Goal: Task Accomplishment & Management: Use online tool/utility

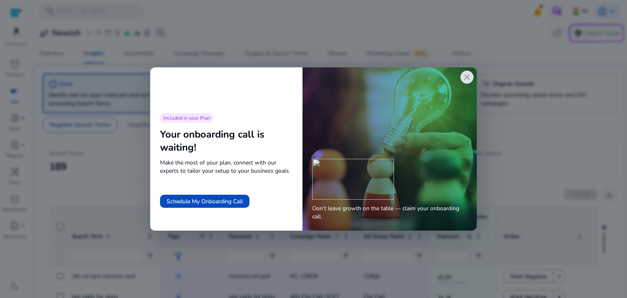
click at [466, 72] on span "close" at bounding box center [467, 77] width 10 height 10
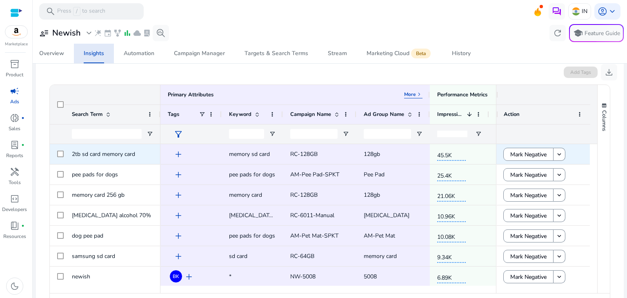
scroll to position [123, 0]
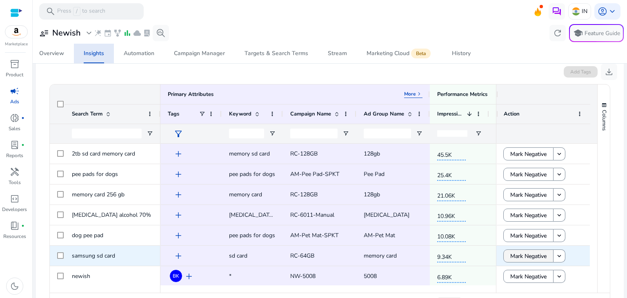
click at [511, 249] on span "Mark Negative" at bounding box center [529, 256] width 36 height 17
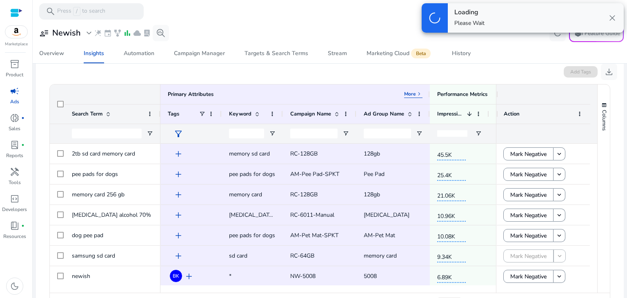
click at [611, 20] on span "close" at bounding box center [613, 18] width 10 height 10
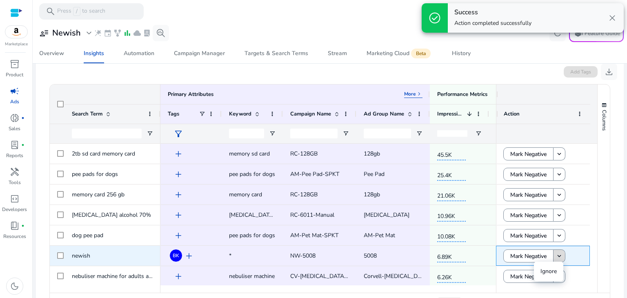
click at [559, 251] on span at bounding box center [559, 256] width 11 height 20
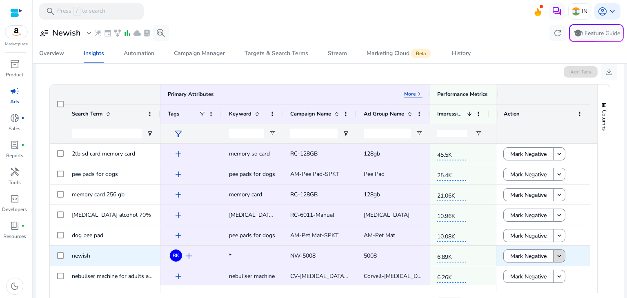
click at [555, 260] on span at bounding box center [559, 256] width 11 height 20
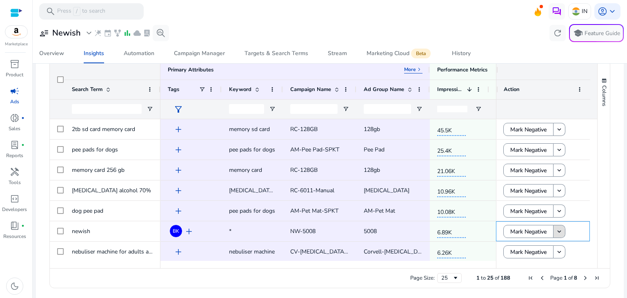
scroll to position [149, 0]
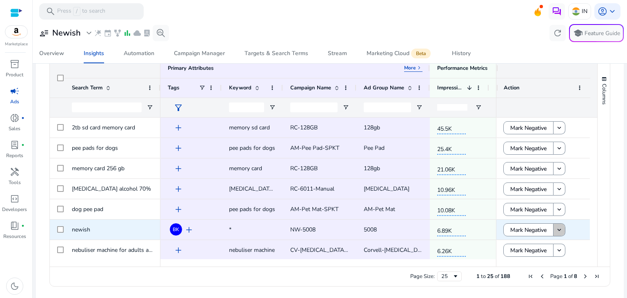
click at [559, 231] on mat-icon "keyboard_arrow_down" at bounding box center [559, 229] width 7 height 7
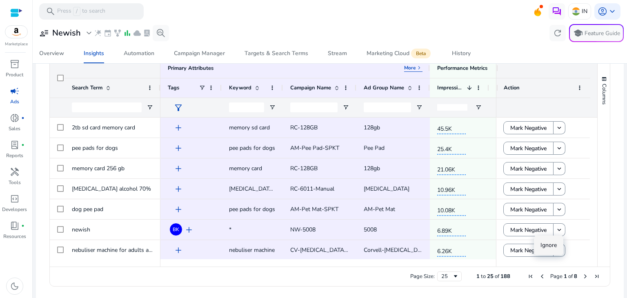
click at [613, 226] on ag-grid-angular "Press SPACE to select this row. Drag here to set row groups Drag here to set co…" at bounding box center [330, 172] width 574 height 237
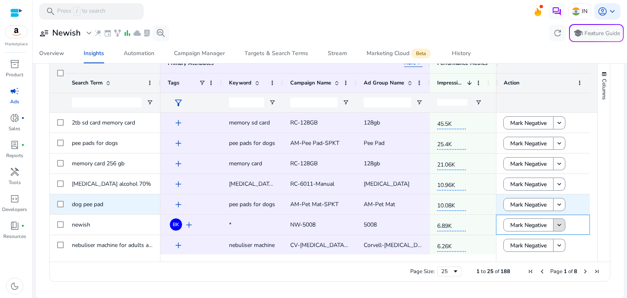
scroll to position [0, 0]
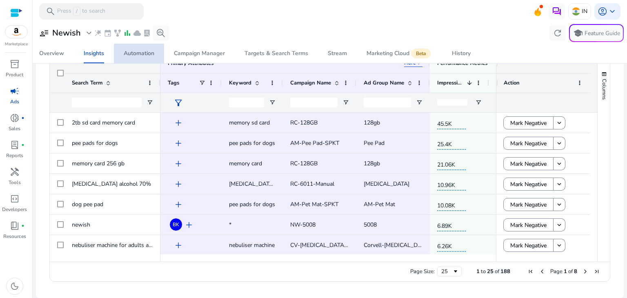
click at [139, 55] on div "Automation" at bounding box center [139, 54] width 31 height 6
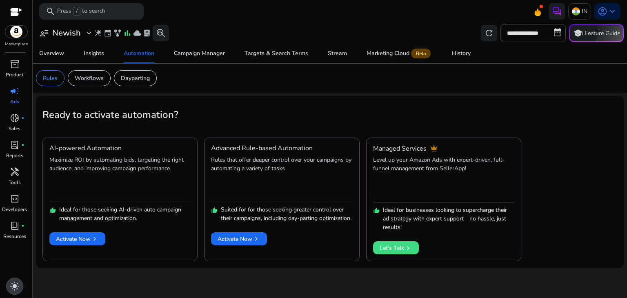
click at [16, 281] on div "light_mode" at bounding box center [14, 286] width 17 height 17
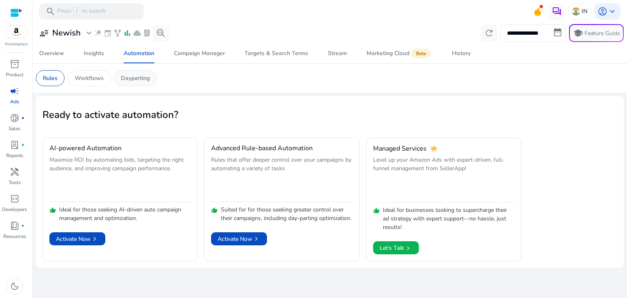
click at [137, 74] on p "Dayparting" at bounding box center [135, 78] width 29 height 9
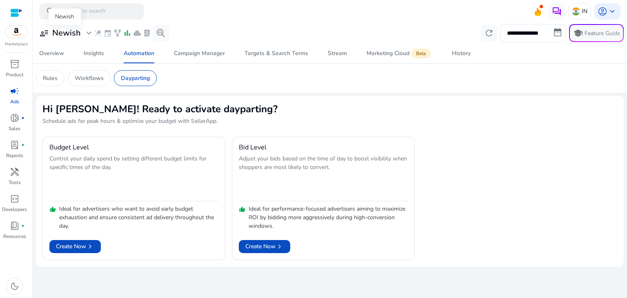
click at [77, 32] on h3 "Newish" at bounding box center [66, 33] width 29 height 10
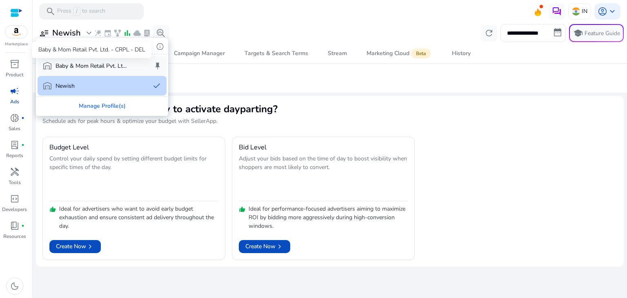
click at [77, 64] on p "Baby & Mom Retail Pvt. Lt..." at bounding box center [91, 66] width 71 height 9
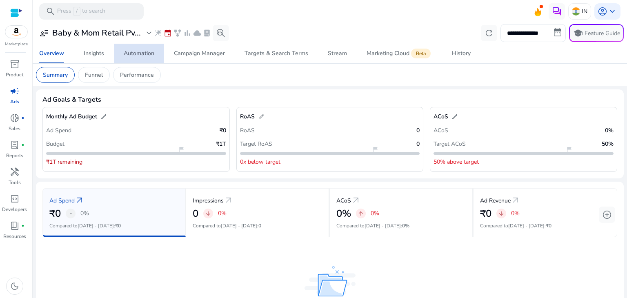
click at [150, 52] on div "Automation" at bounding box center [139, 54] width 31 height 6
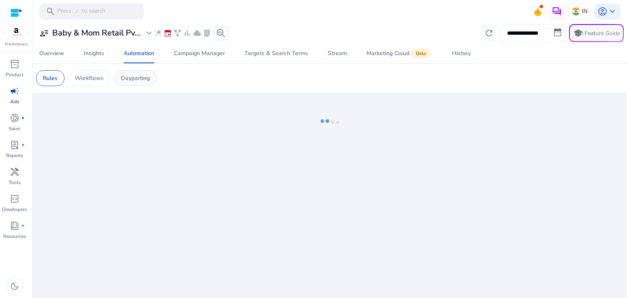
click at [137, 85] on div "Dayparting" at bounding box center [135, 78] width 43 height 16
